Goal: Information Seeking & Learning: Learn about a topic

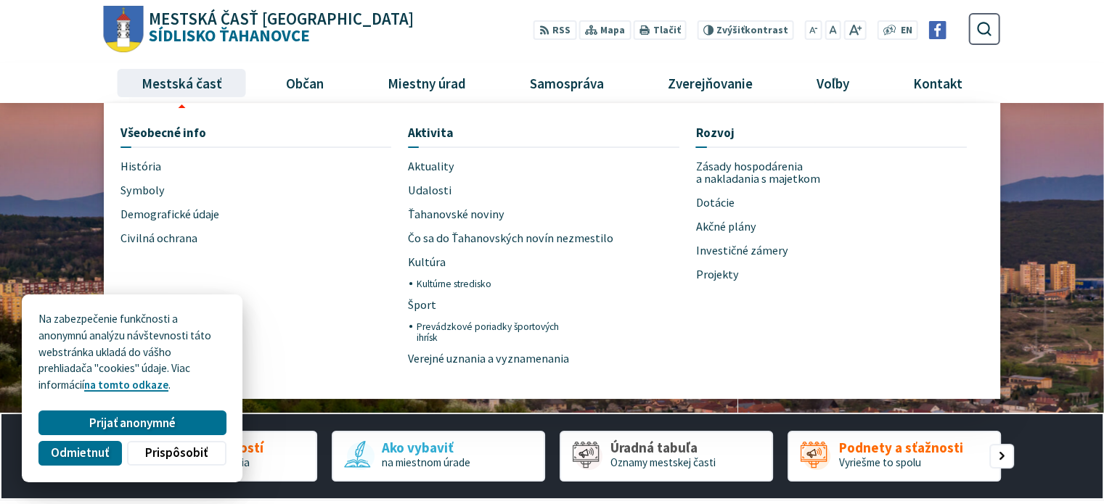
click at [152, 153] on li "Všeobecné info História Symboly Demografické údaje Civilná ochrana" at bounding box center [263, 254] width 287 height 269
click at [152, 171] on span "História" at bounding box center [140, 167] width 41 height 24
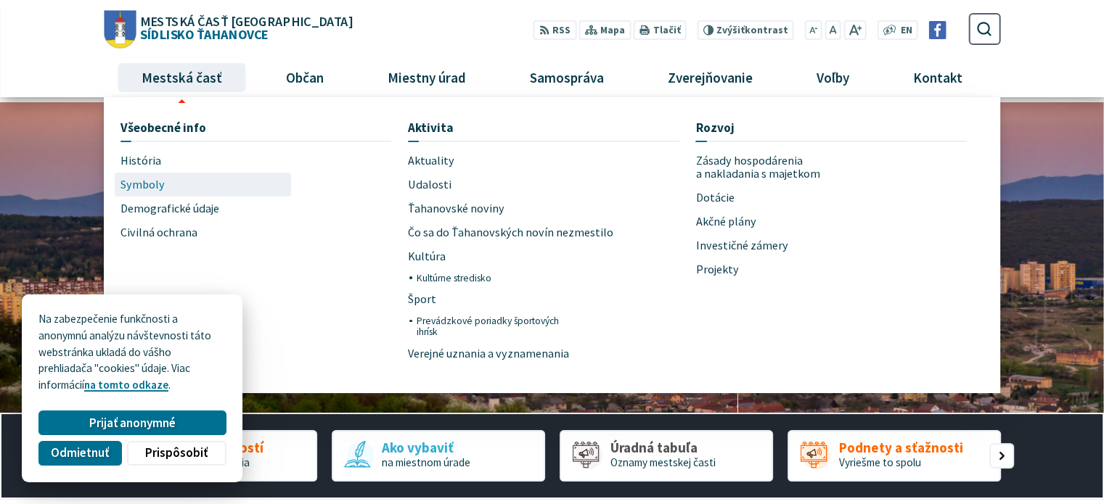
click at [163, 183] on link "Symboly" at bounding box center [202, 185] width 165 height 24
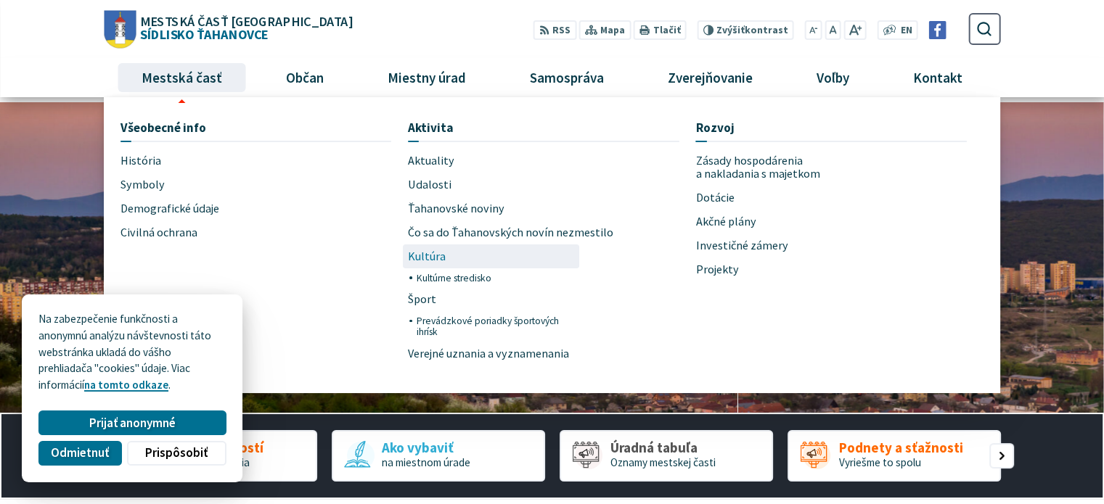
click at [433, 258] on span "Kultúra" at bounding box center [427, 257] width 38 height 24
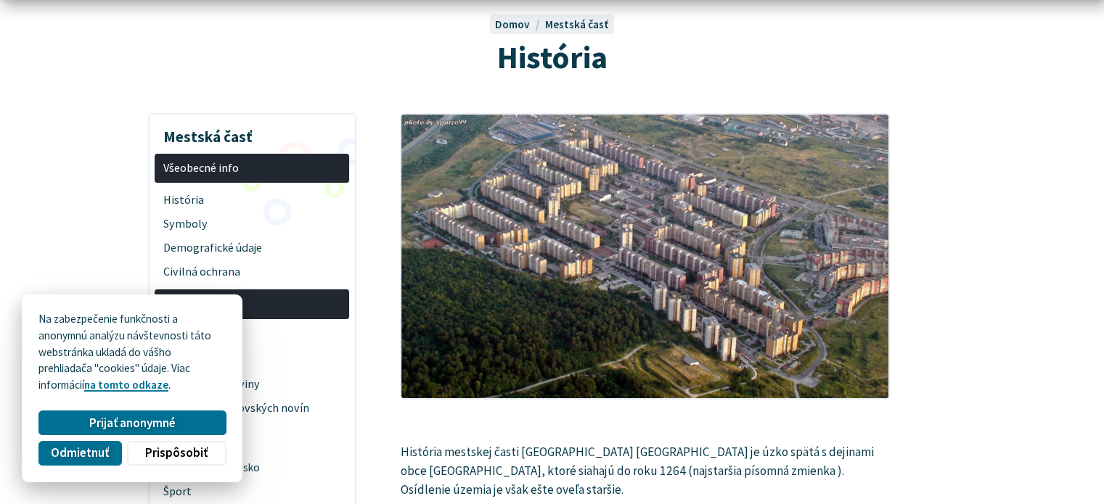
scroll to position [145, 0]
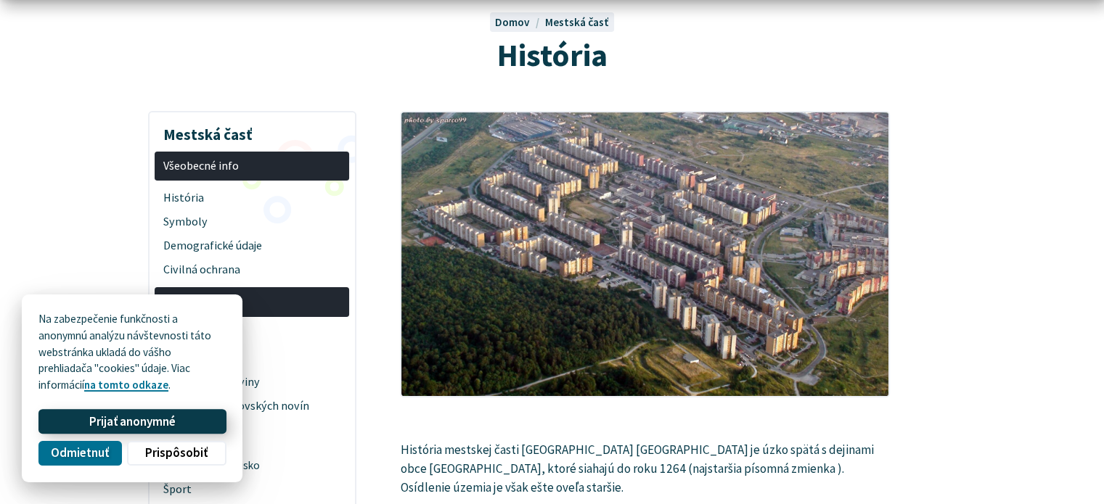
click at [149, 419] on span "Prijať anonymné" at bounding box center [132, 421] width 86 height 15
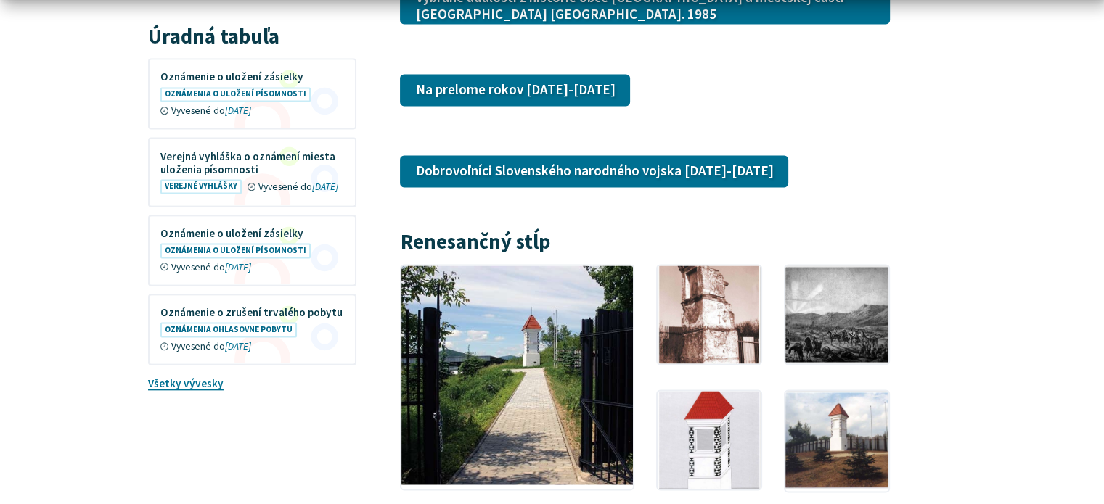
scroll to position [2177, 0]
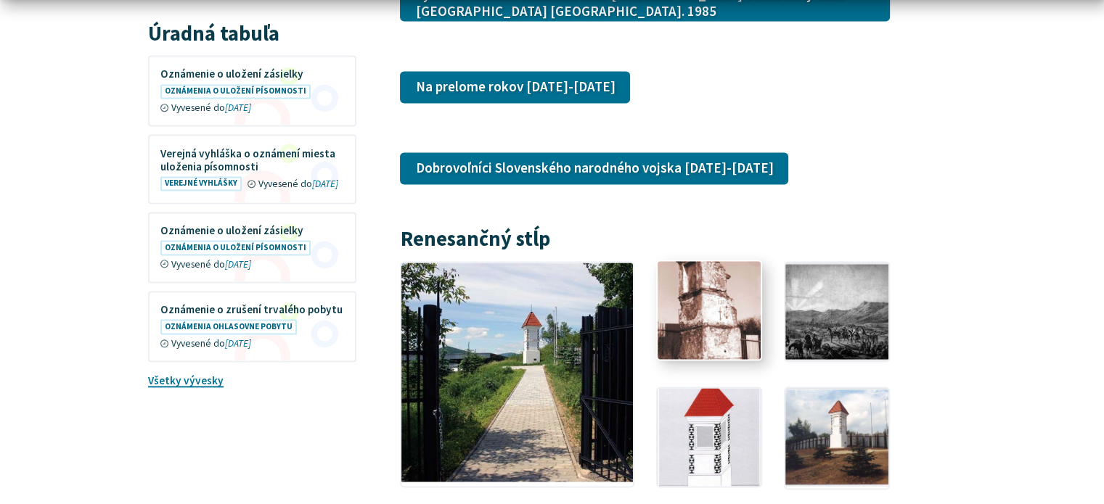
click at [712, 269] on img at bounding box center [708, 309] width 113 height 107
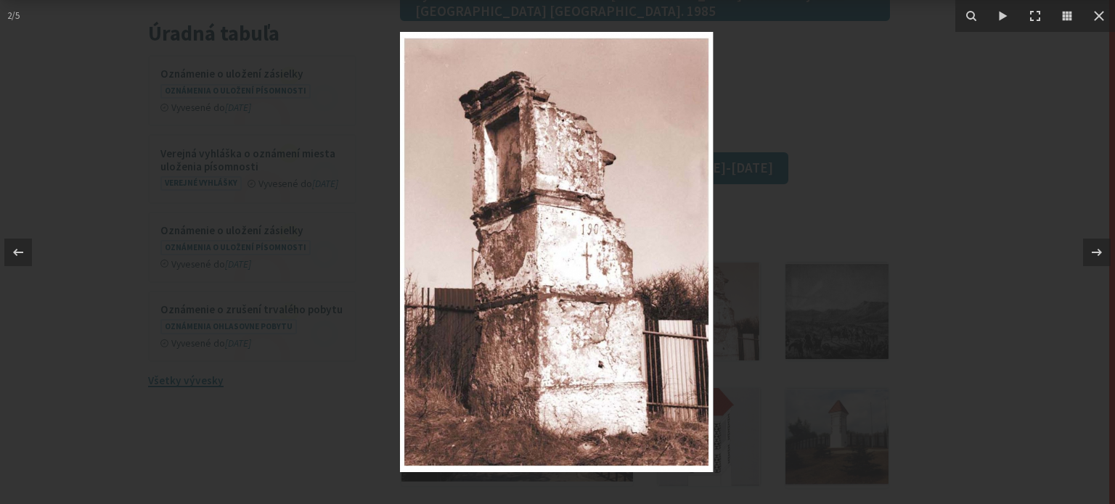
drag, startPoint x: 597, startPoint y: 309, endPoint x: 615, endPoint y: 288, distance: 28.3
click at [615, 288] on img at bounding box center [557, 252] width 314 height 441
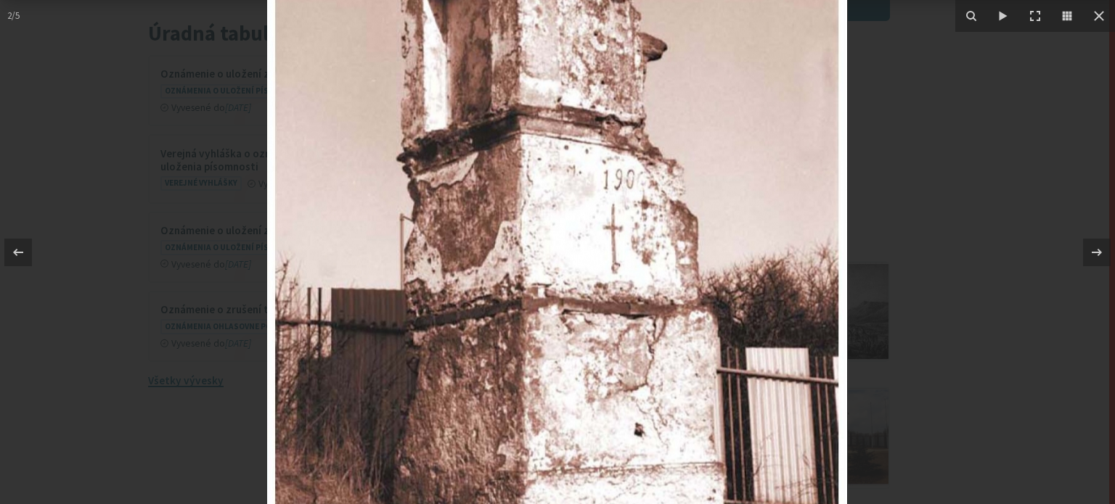
click at [86, 53] on div at bounding box center [557, 252] width 1115 height 504
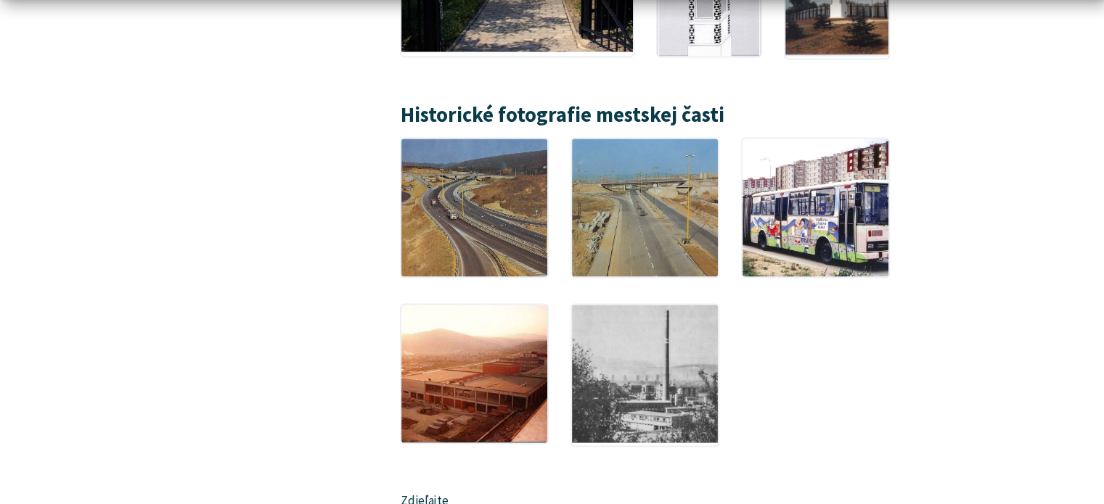
scroll to position [2613, 0]
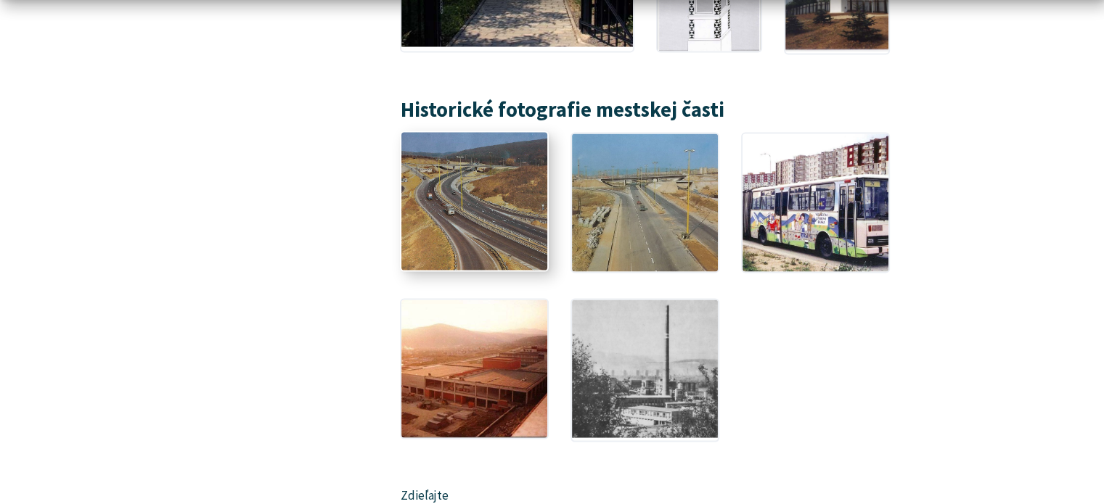
click at [435, 181] on img at bounding box center [474, 201] width 160 height 152
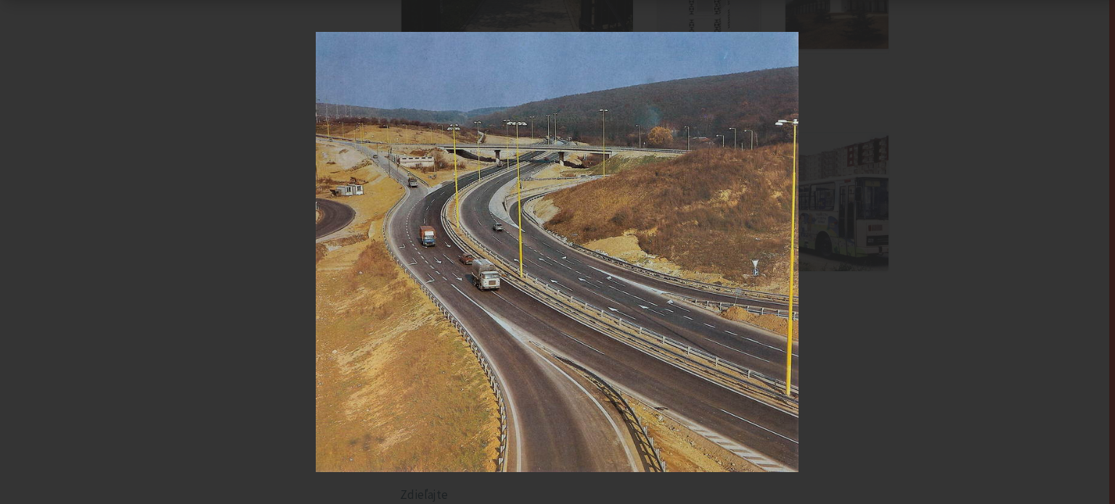
click at [456, 307] on img at bounding box center [557, 252] width 483 height 441
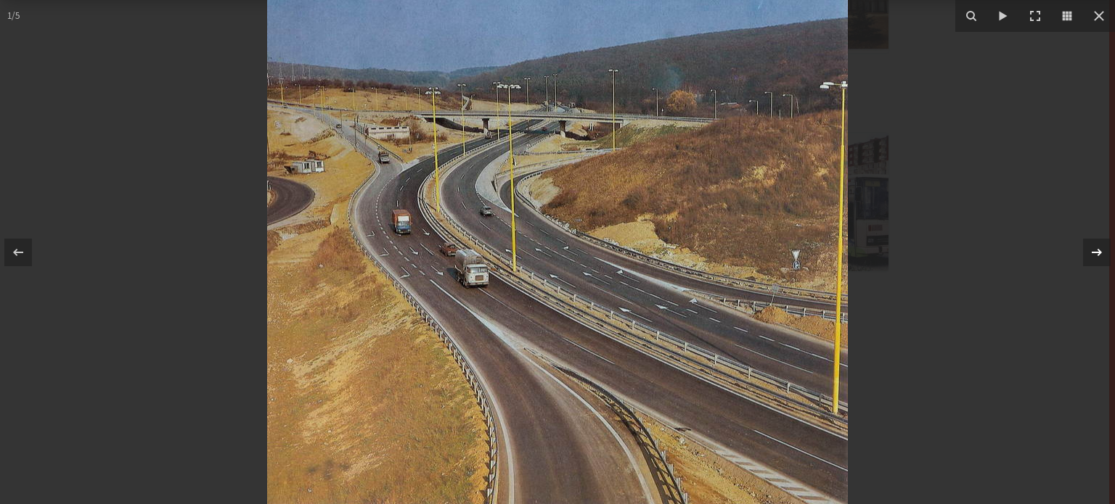
click at [1094, 255] on icon at bounding box center [1096, 252] width 17 height 17
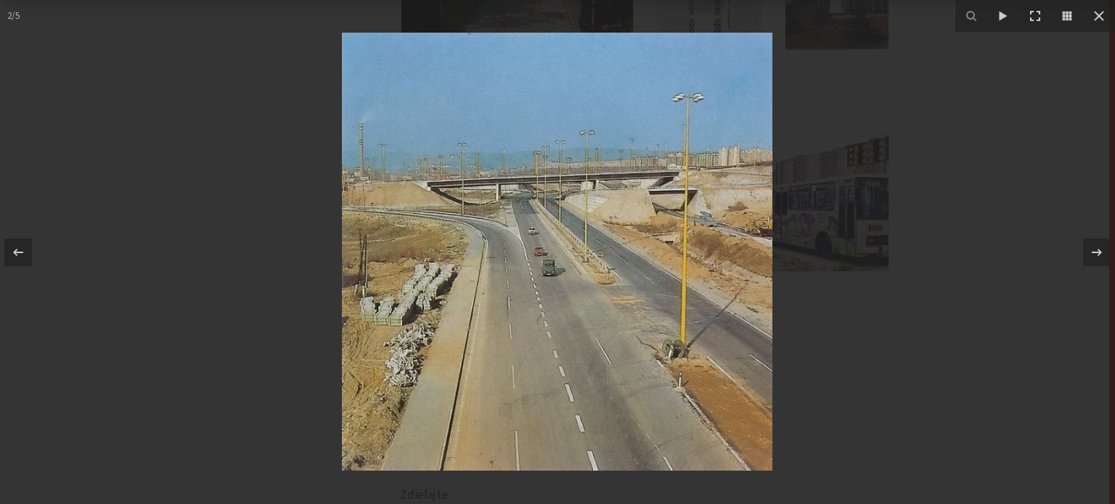
click at [554, 274] on img at bounding box center [557, 252] width 430 height 438
click at [1090, 13] on icon at bounding box center [1098, 15] width 17 height 17
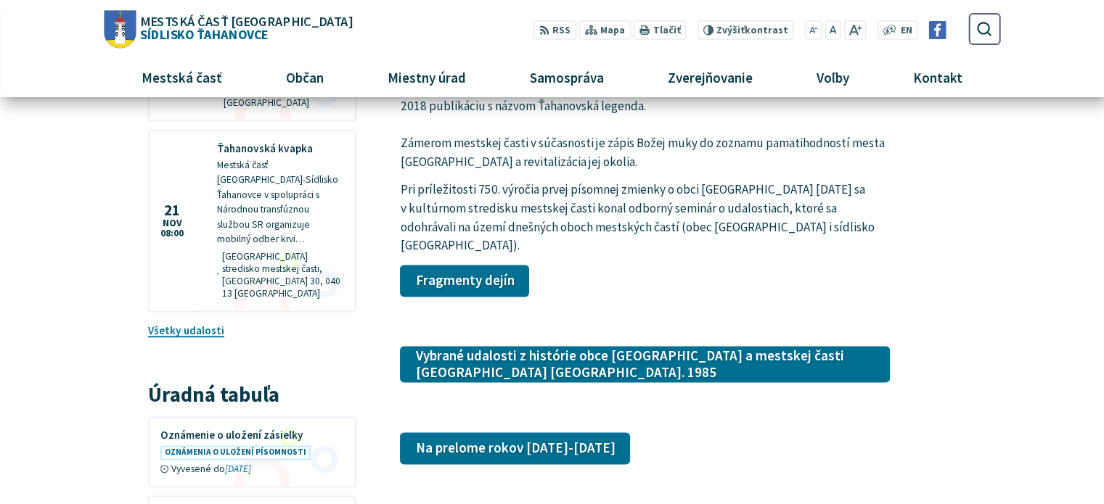
scroll to position [1814, 0]
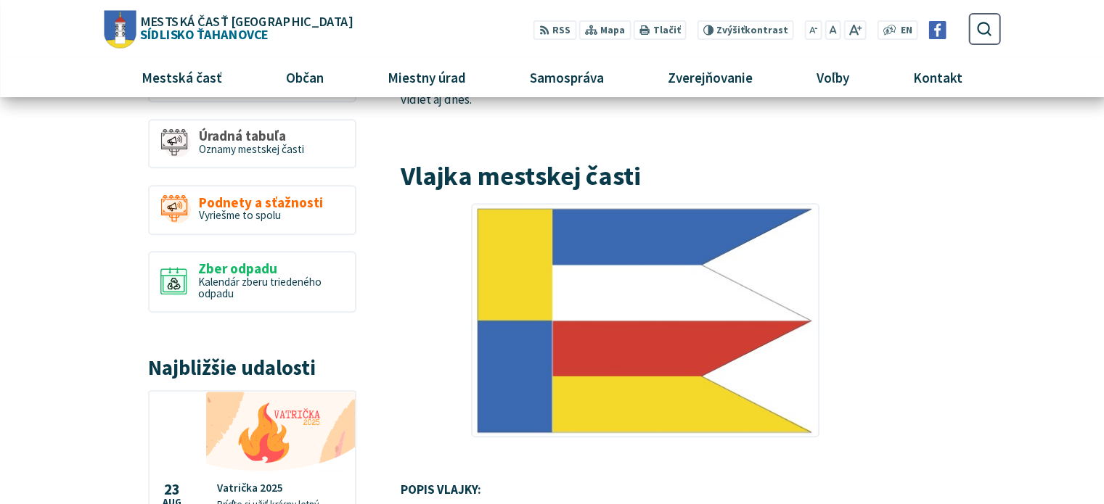
scroll to position [943, 0]
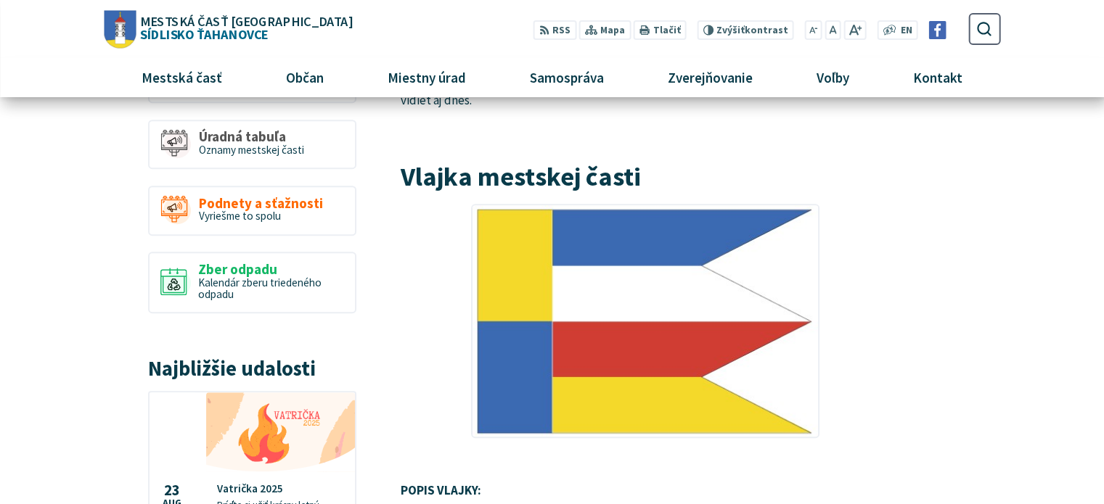
click at [678, 313] on img at bounding box center [645, 321] width 348 height 234
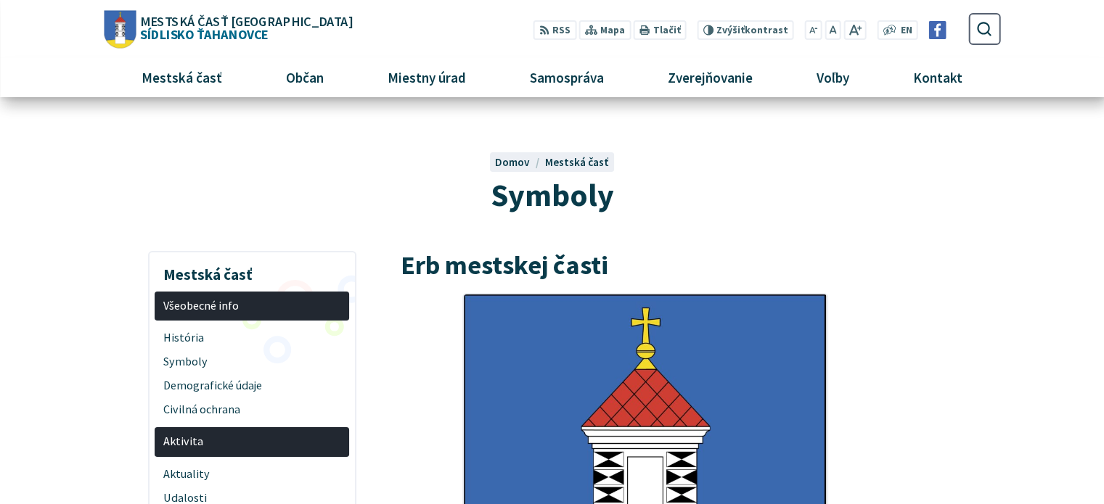
scroll to position [0, 0]
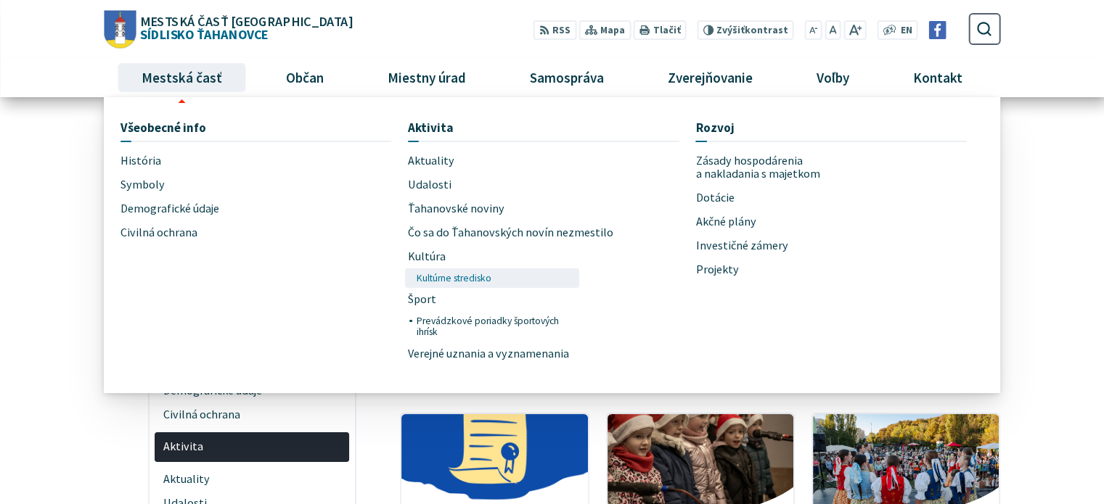
click at [459, 272] on span "Kultúrne stredisko" at bounding box center [453, 278] width 75 height 19
click at [423, 301] on span "Šport" at bounding box center [422, 300] width 28 height 24
click at [437, 351] on span "Verejné uznania a vyznamenania" at bounding box center [488, 354] width 161 height 24
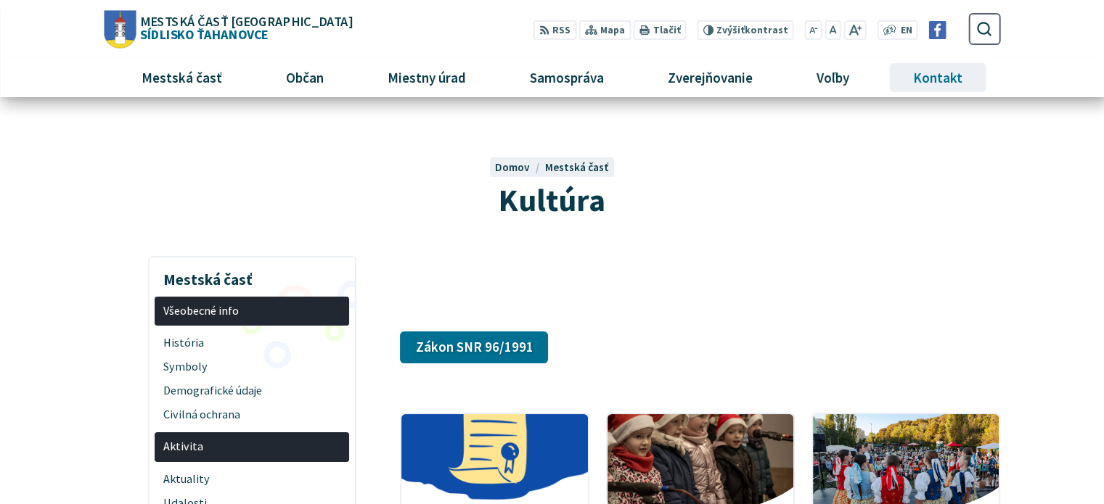
click at [906, 73] on link "Kontakt" at bounding box center [938, 77] width 102 height 39
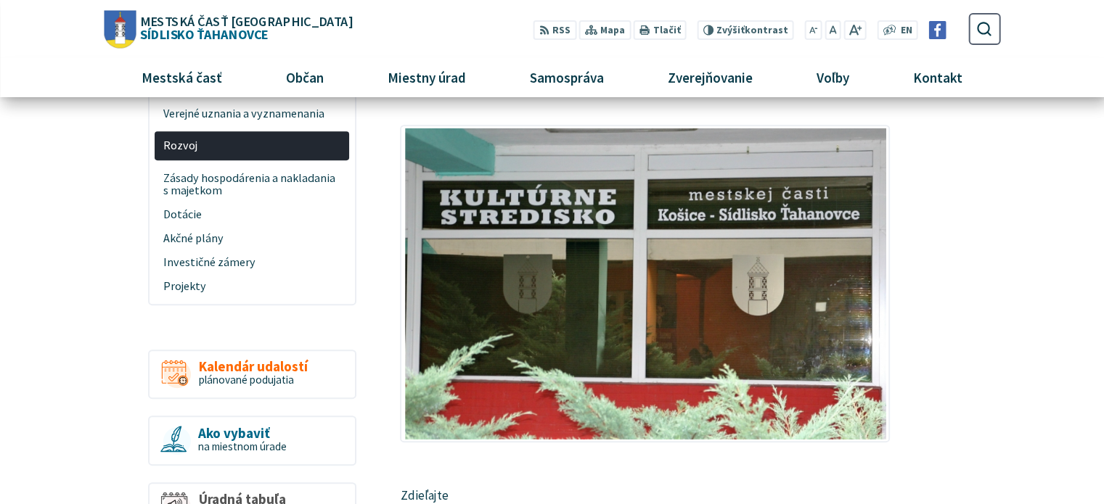
scroll to position [581, 0]
click at [552, 263] on img at bounding box center [645, 284] width 490 height 319
click at [935, 379] on article "Kultúrne stredisko mestskej časti slúži pre potreby obyvateľov mestskej časti a…" at bounding box center [700, 109] width 644 height 866
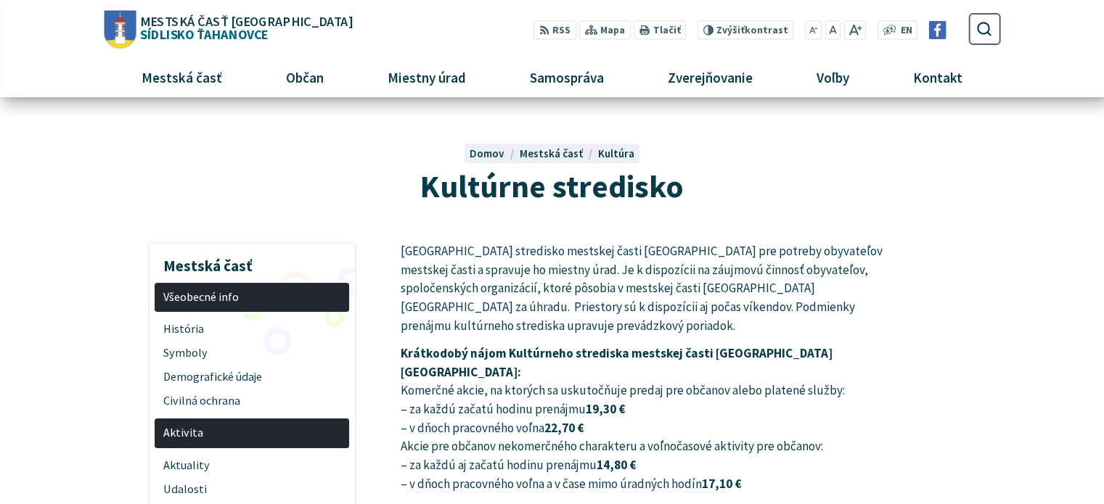
scroll to position [0, 0]
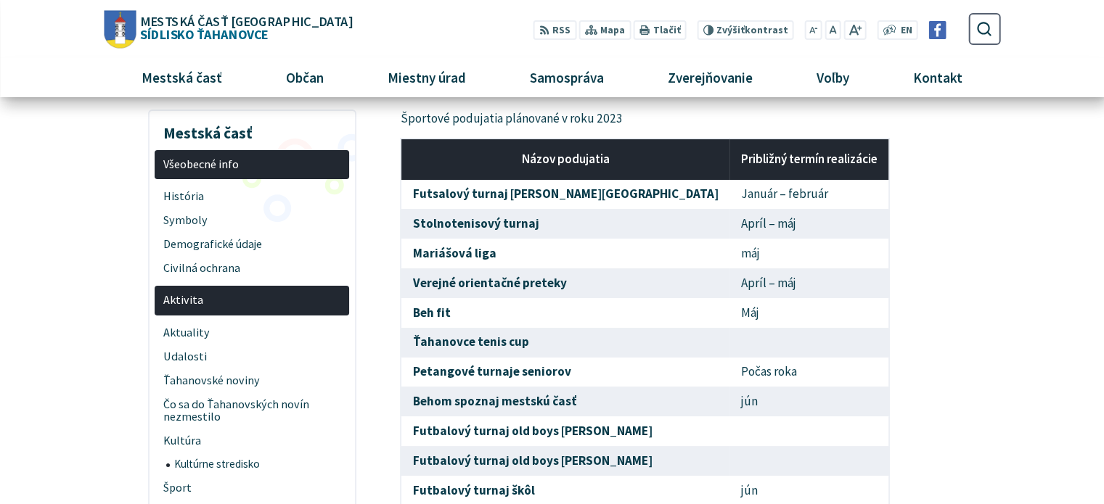
scroll to position [145, 0]
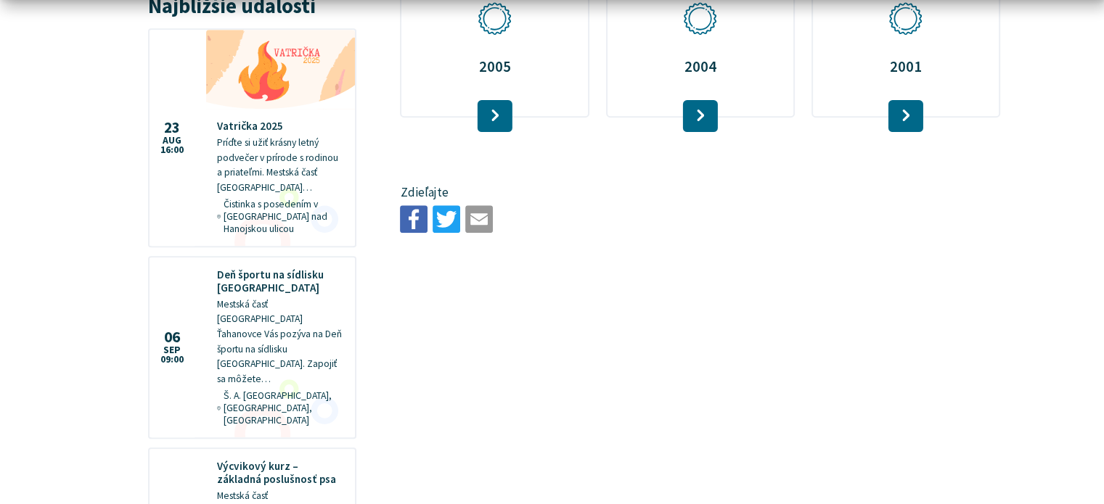
scroll to position [1669, 0]
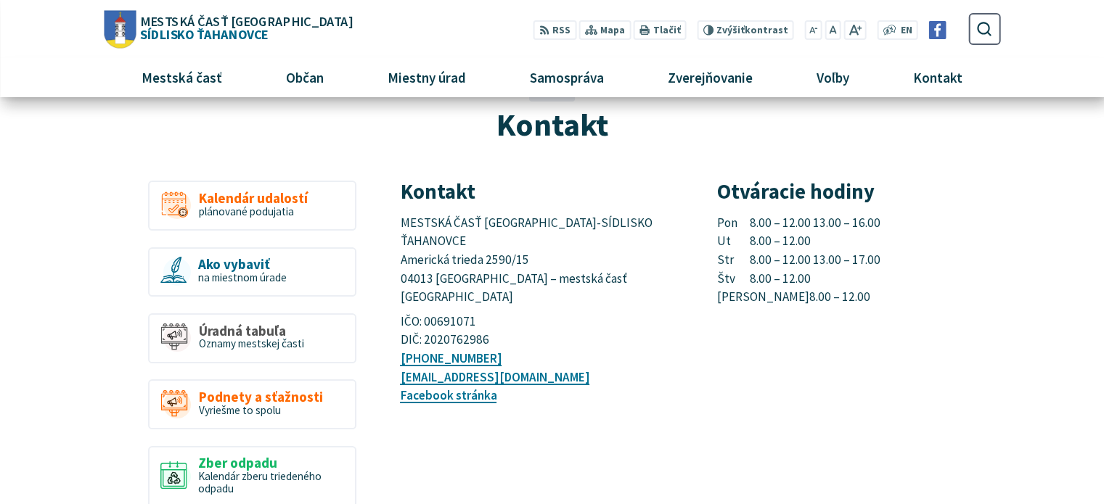
scroll to position [73, 0]
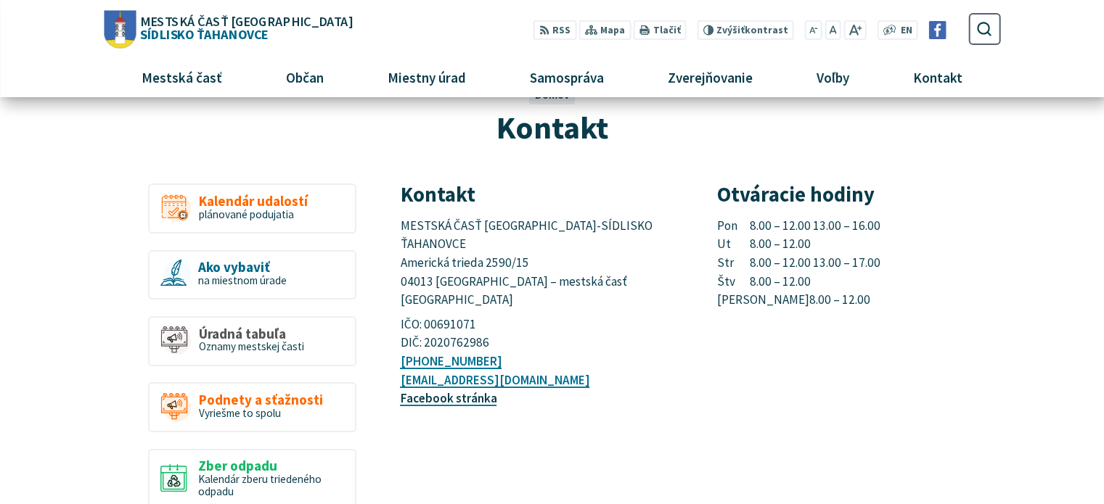
click at [459, 390] on link "Facebook stránka" at bounding box center [448, 398] width 97 height 16
